Goal: Task Accomplishment & Management: Manage account settings

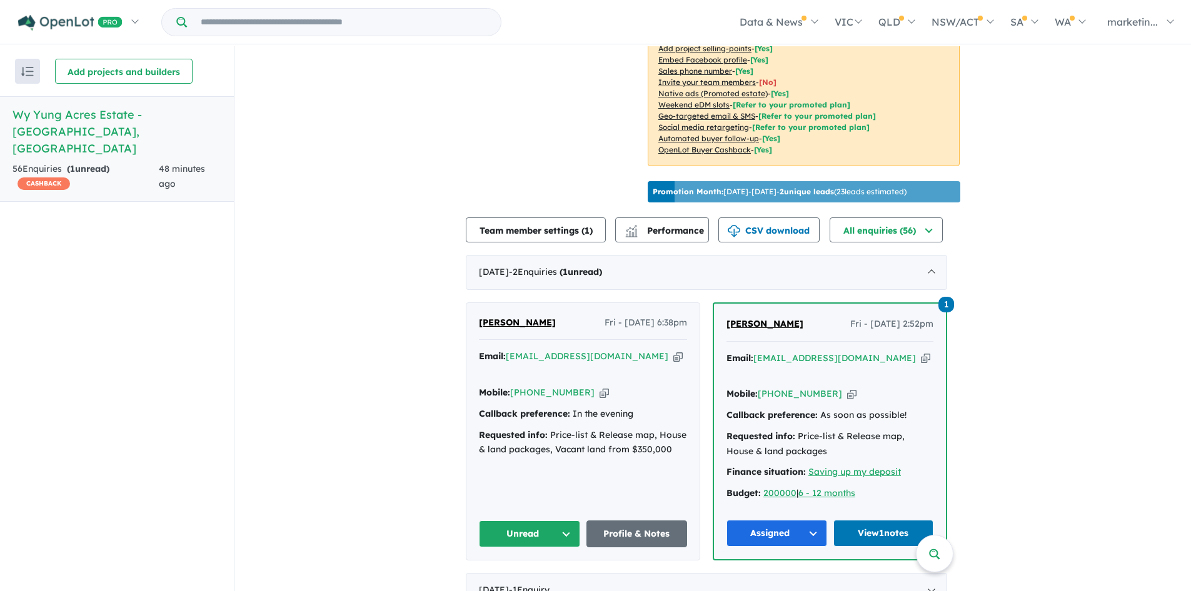
scroll to position [368, 0]
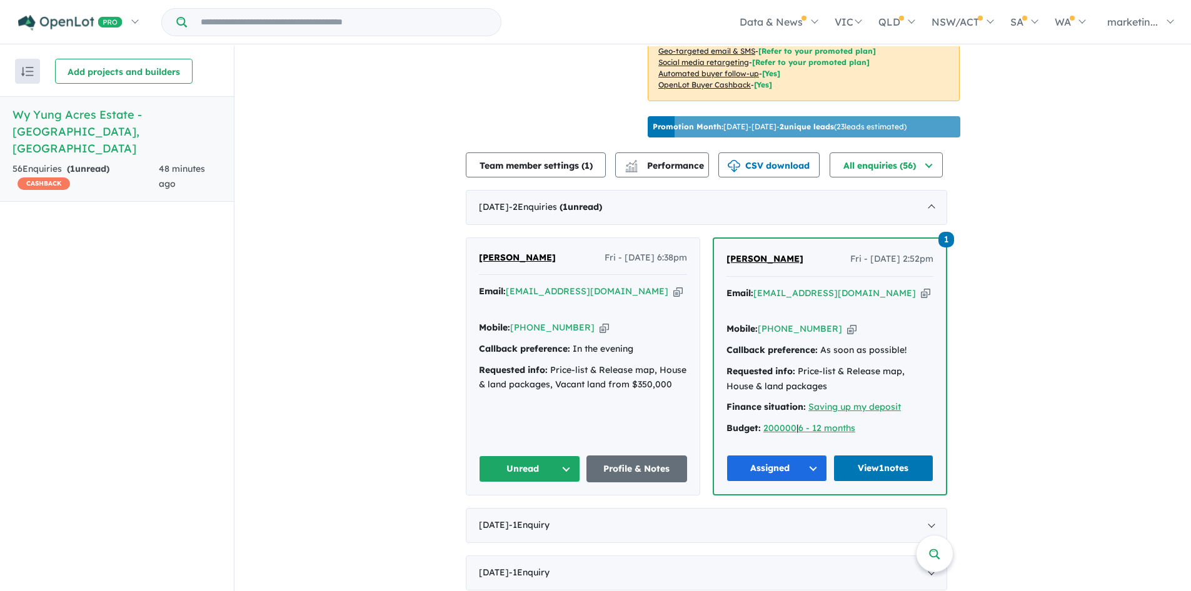
click at [673, 285] on icon "button" at bounding box center [677, 291] width 9 height 13
click at [539, 456] on button "Unread" at bounding box center [529, 469] width 101 height 27
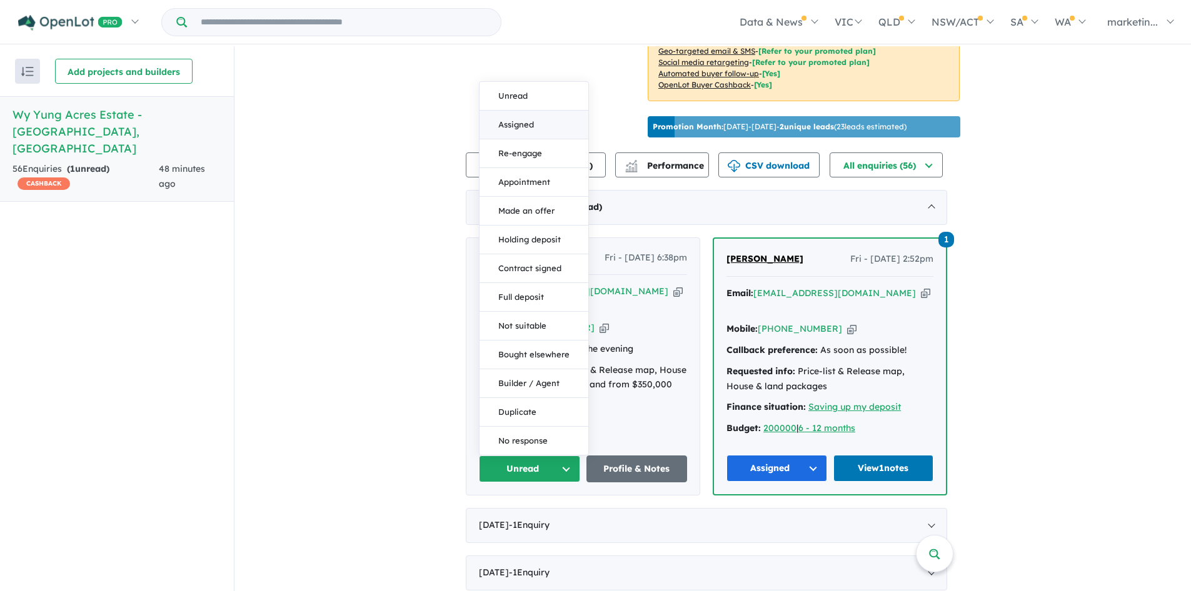
click at [554, 111] on button "Assigned" at bounding box center [533, 125] width 109 height 29
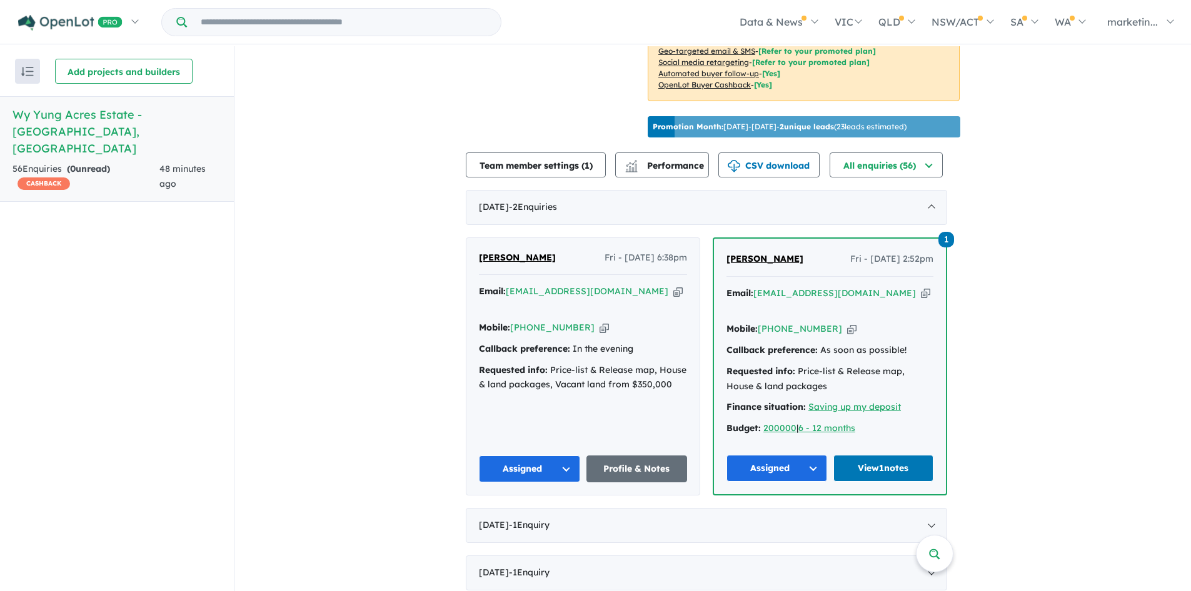
click at [650, 456] on link "Profile & Notes" at bounding box center [636, 469] width 101 height 27
click at [901, 455] on link "View 1 notes" at bounding box center [883, 468] width 101 height 27
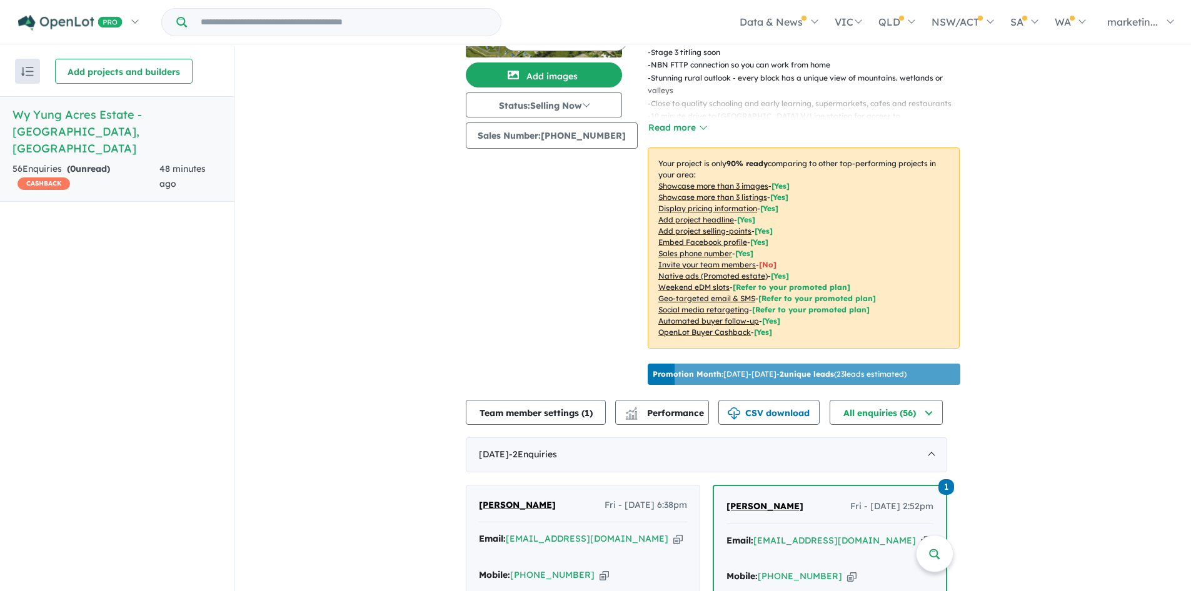
scroll to position [126, 0]
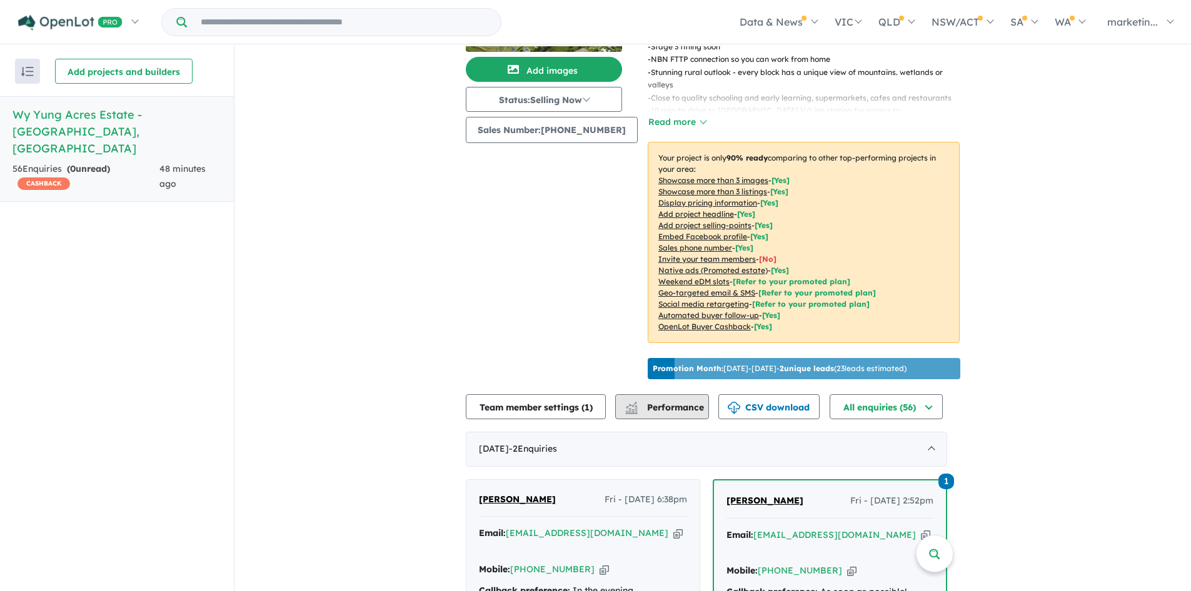
click at [661, 399] on button "Performance" at bounding box center [662, 406] width 94 height 25
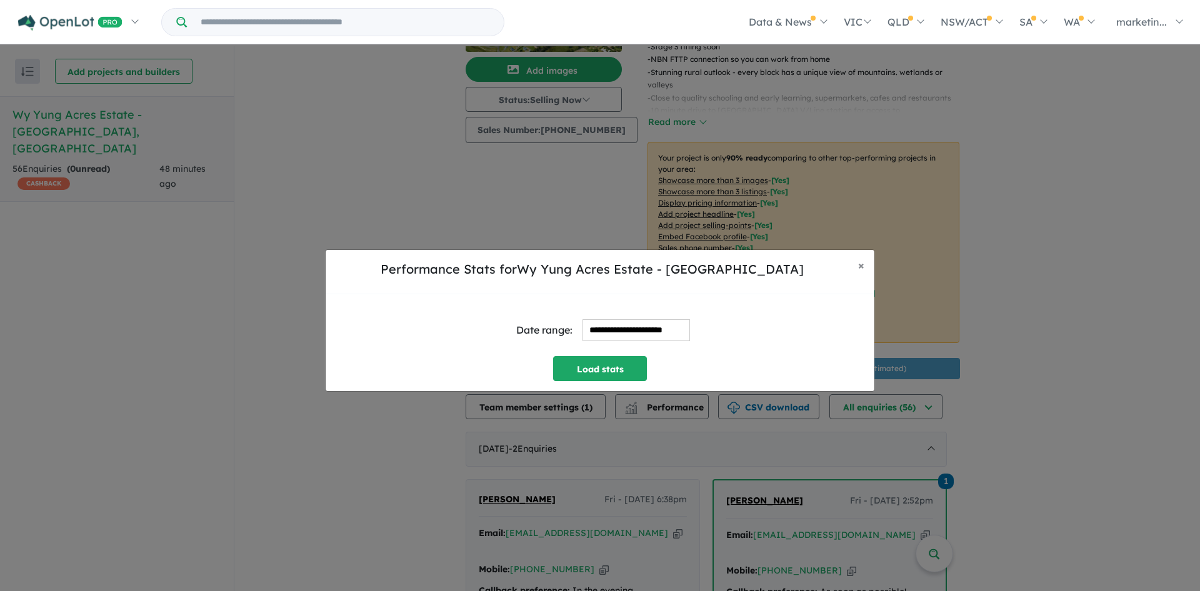
click at [624, 334] on input "**********" at bounding box center [637, 330] width 108 height 22
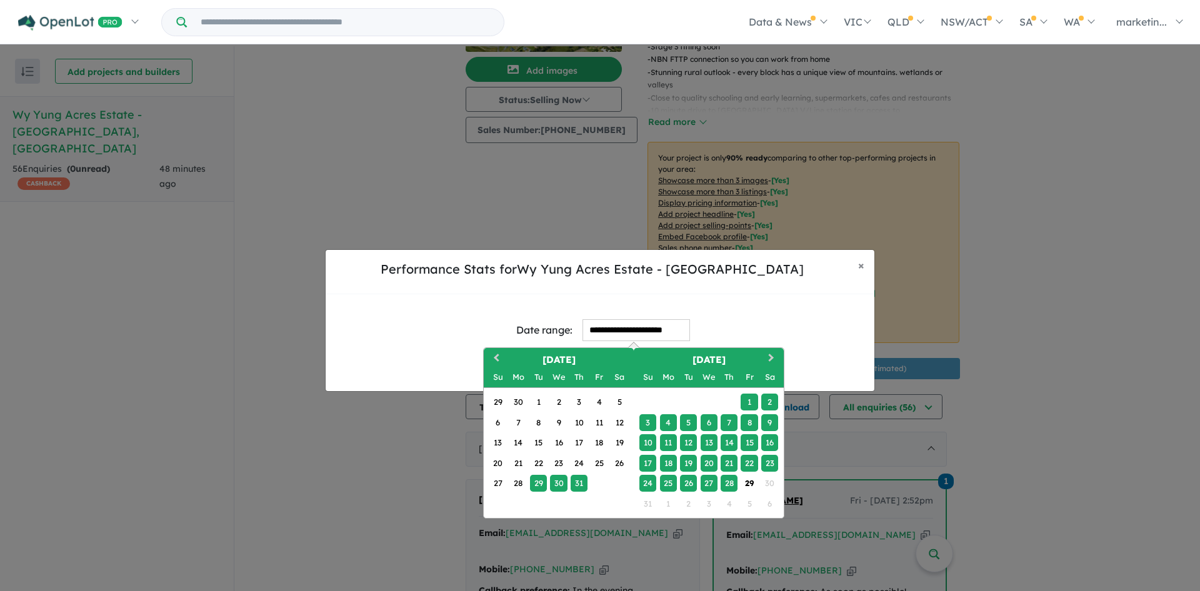
click at [735, 486] on div "28" at bounding box center [729, 483] width 17 height 17
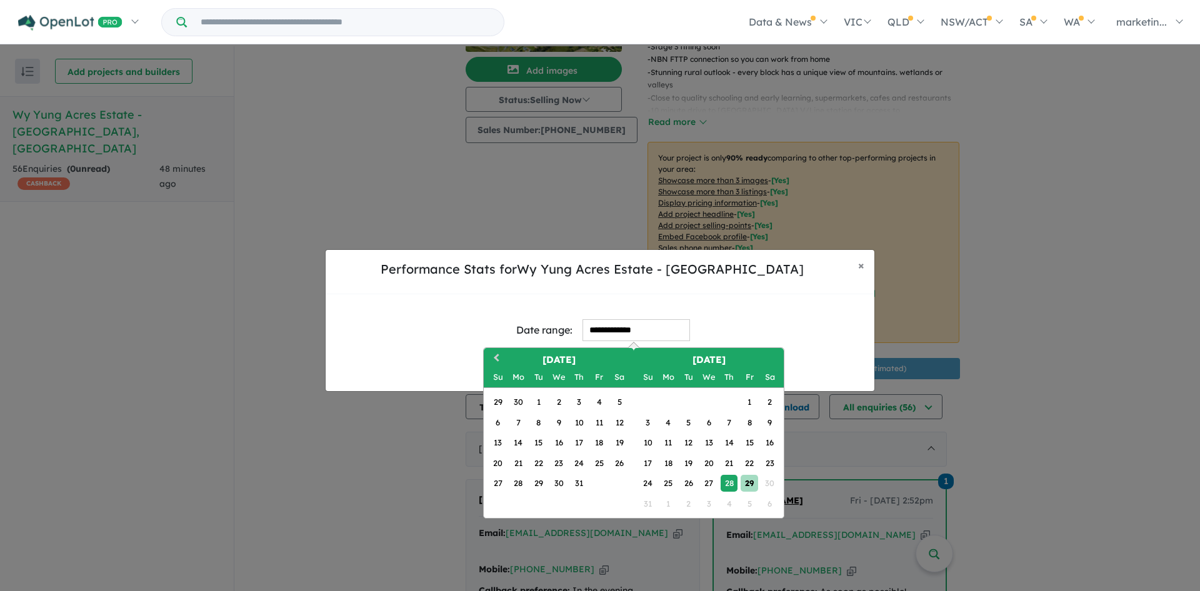
click at [750, 483] on div "29" at bounding box center [749, 483] width 17 height 17
type input "**********"
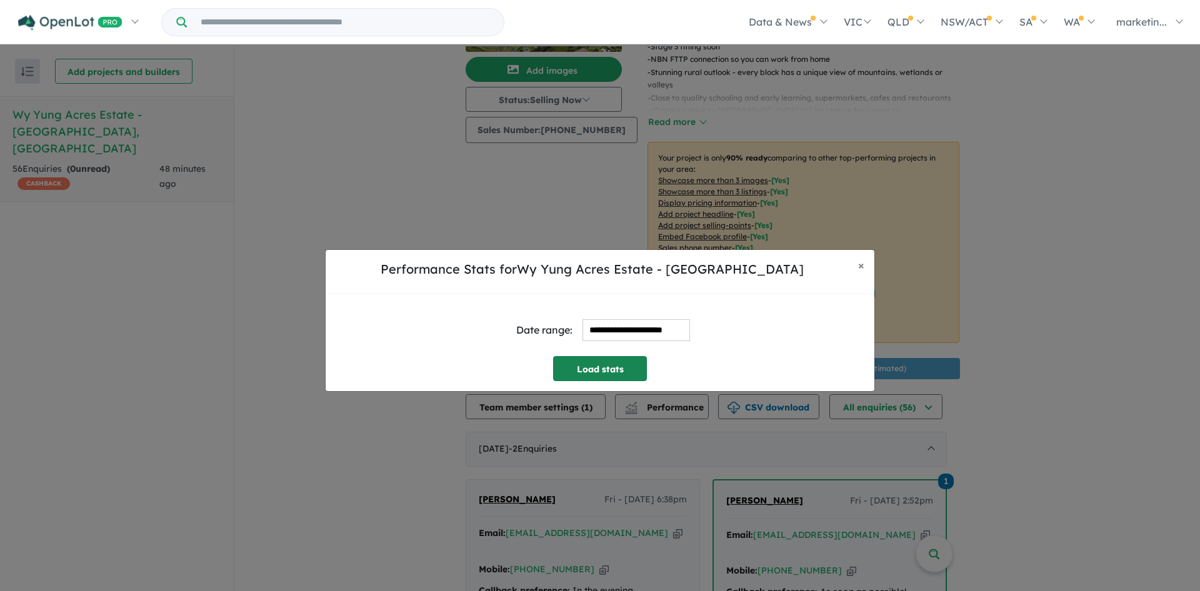
click at [635, 374] on button "Load stats" at bounding box center [600, 368] width 94 height 25
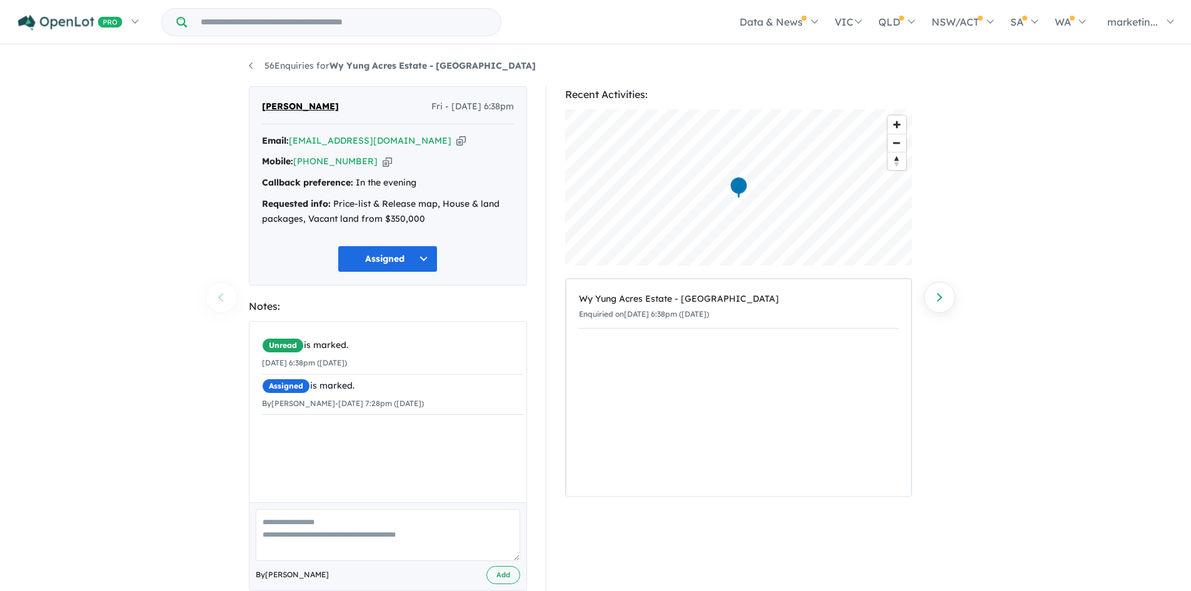
click at [703, 370] on div "Wy Yung Acres Estate - Wy Yung Enquiried on 29/08/2025 6:38pm (Friday)" at bounding box center [738, 387] width 344 height 217
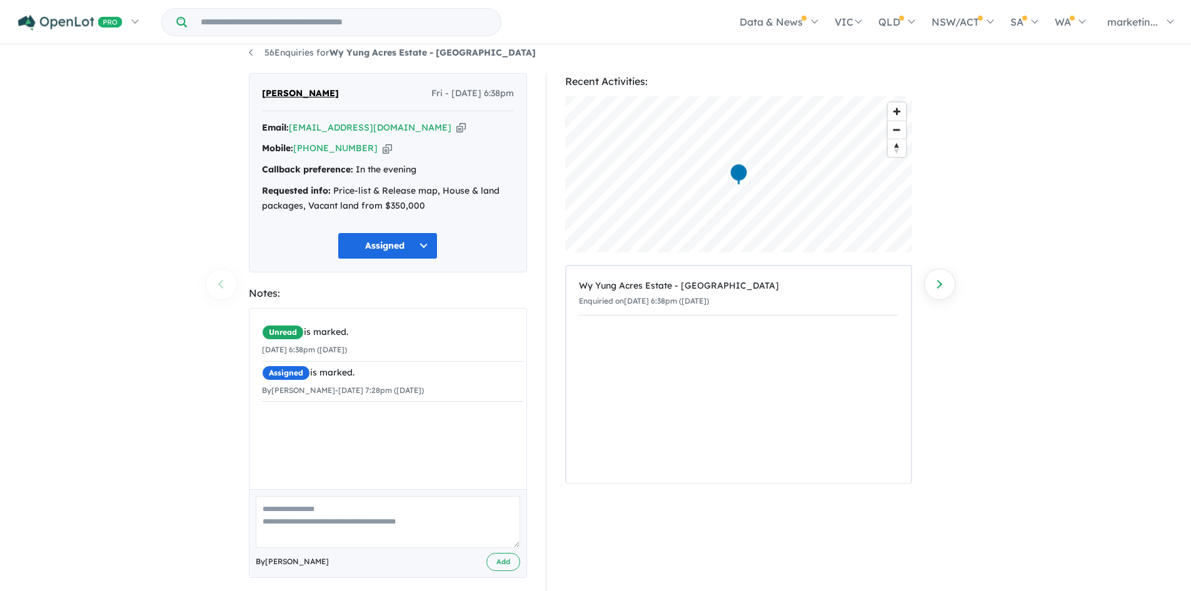
scroll to position [25, 0]
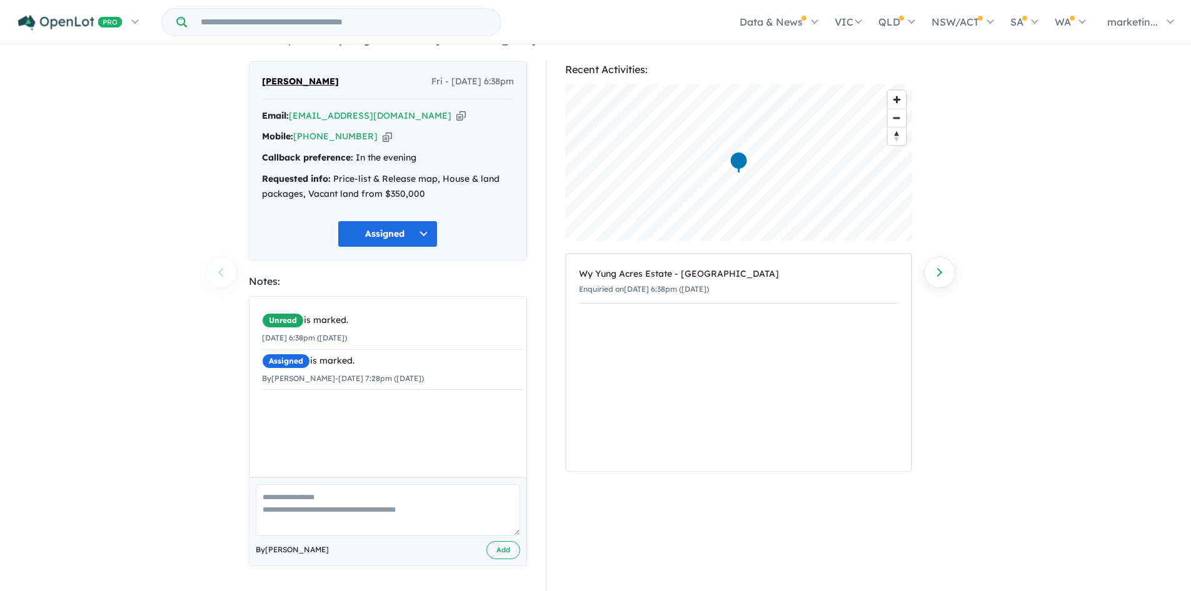
click at [361, 509] on textarea at bounding box center [388, 510] width 264 height 52
paste textarea "**********"
type textarea "**********"
click at [509, 551] on button "Add" at bounding box center [503, 550] width 34 height 18
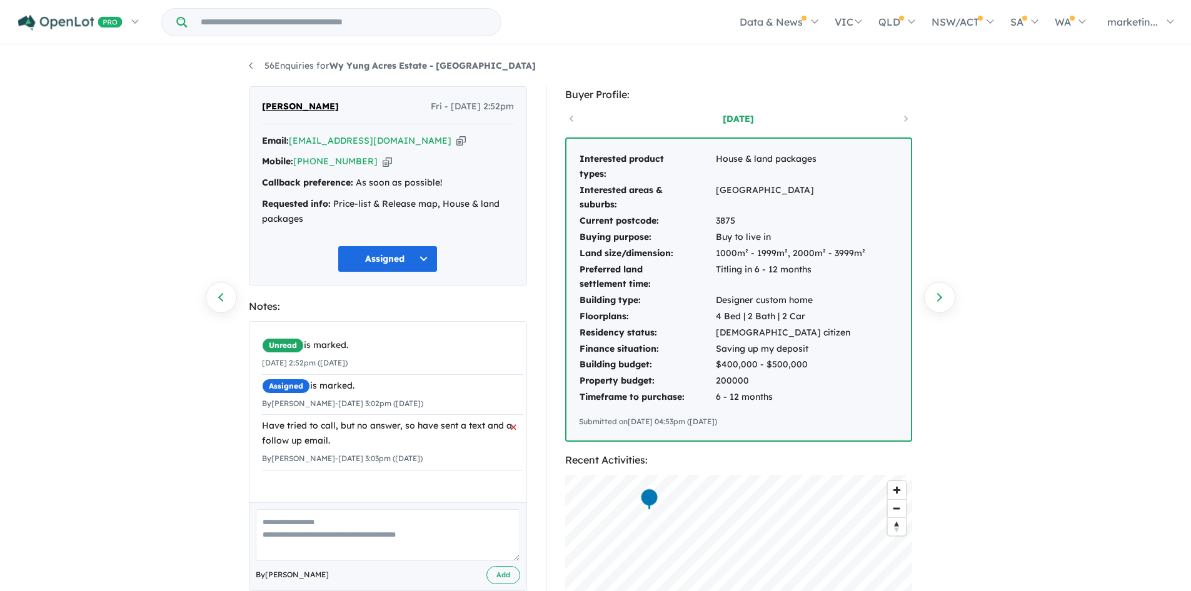
click at [344, 425] on div "Have tried to call, but no answer, so have sent a text and a follow up email." at bounding box center [392, 434] width 261 height 30
copy div "Have tried to call, but no answer, so have sent a text and a follow up email."
